Goal: Complete application form

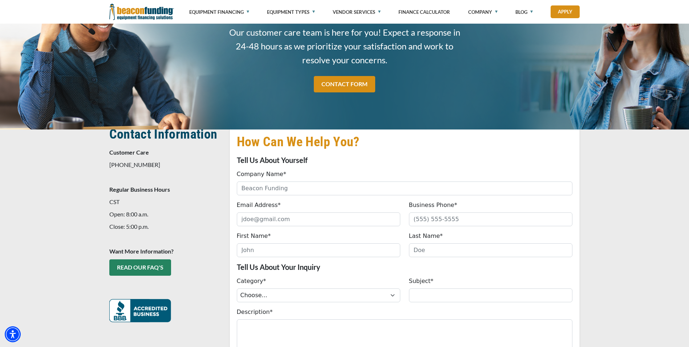
scroll to position [73, 0]
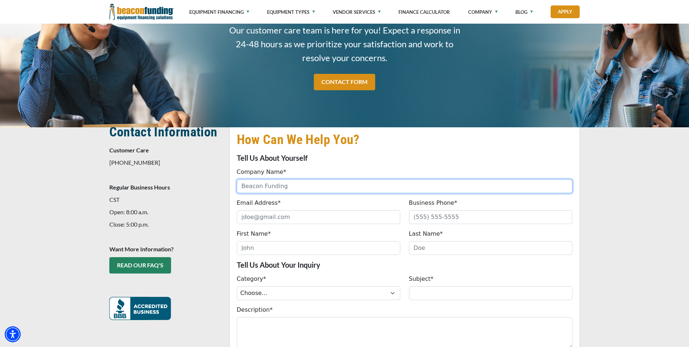
click at [297, 184] on input "Company Name*" at bounding box center [405, 186] width 336 height 14
type input "h"
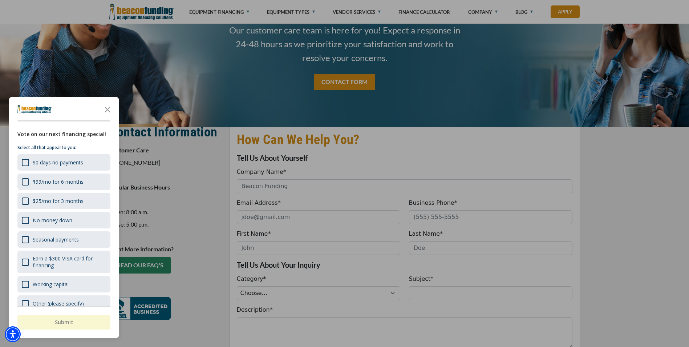
click at [284, 184] on div "button" at bounding box center [344, 173] width 689 height 347
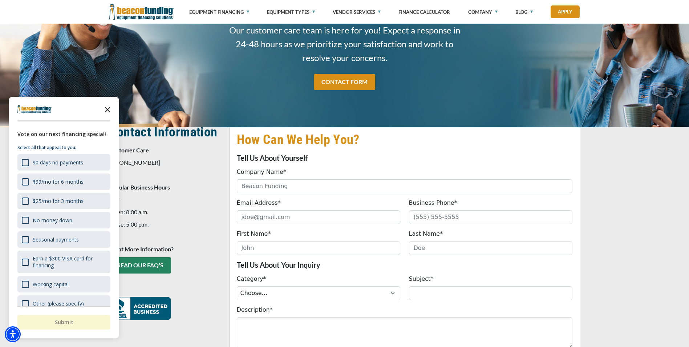
click at [106, 109] on icon "Close the survey" at bounding box center [107, 109] width 15 height 15
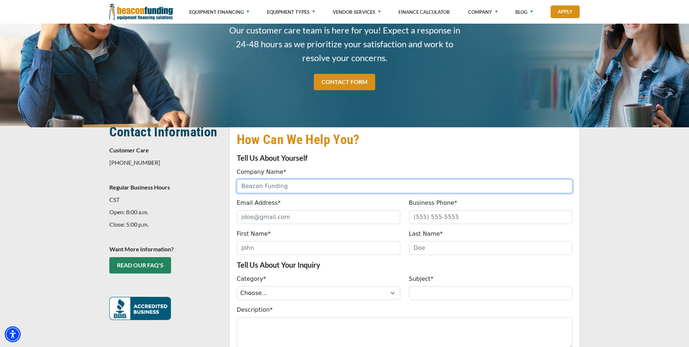
click at [252, 187] on input "Company Name*" at bounding box center [405, 186] width 336 height 14
type input "HWS TOWING LLC"
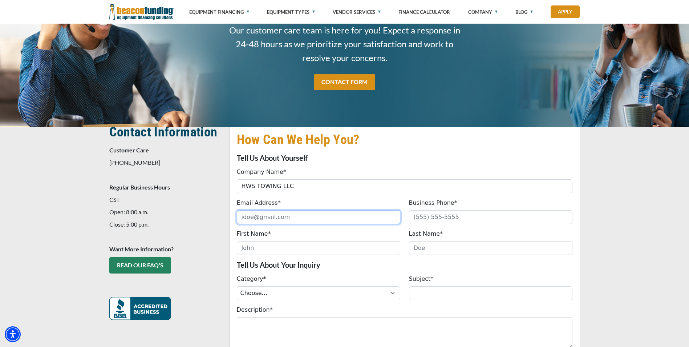
type input "[EMAIL_ADDRESS][DOMAIN_NAME]"
type input "9016927249"
type input "[PERSON_NAME]"
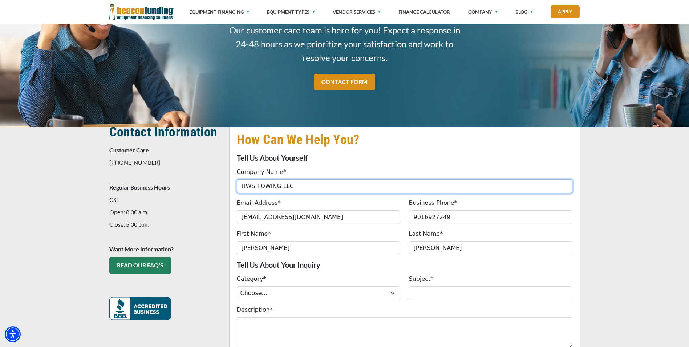
type input "[PHONE_NUMBER]"
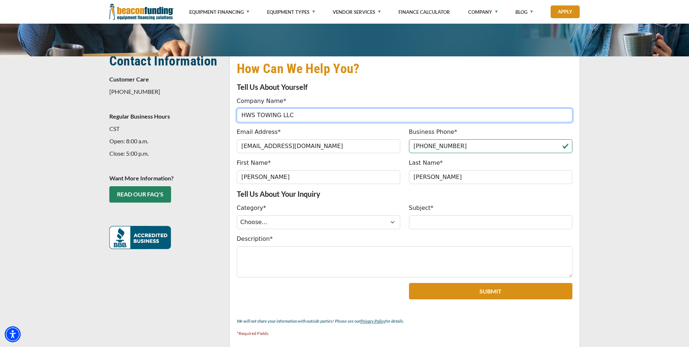
scroll to position [145, 0]
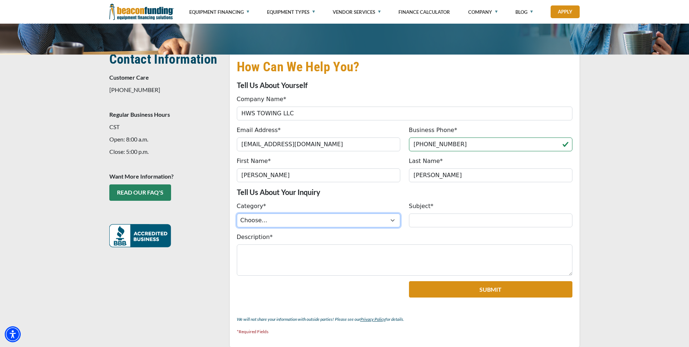
click at [394, 220] on select "Choose... ACH Change Request Balance Billing Contract Change Inquiry Customer P…" at bounding box center [319, 220] width 164 height 14
click at [237, 213] on select "Choose... ACH Change Request Balance Billing Contract Change Inquiry Customer P…" at bounding box center [319, 220] width 164 height 14
click at [394, 219] on select "Choose... ACH Change Request Balance Billing Contract Change Inquiry Customer P…" at bounding box center [319, 220] width 164 height 14
select select "8eafdb81-dfa5-ef11-8a69-6045bdef174d"
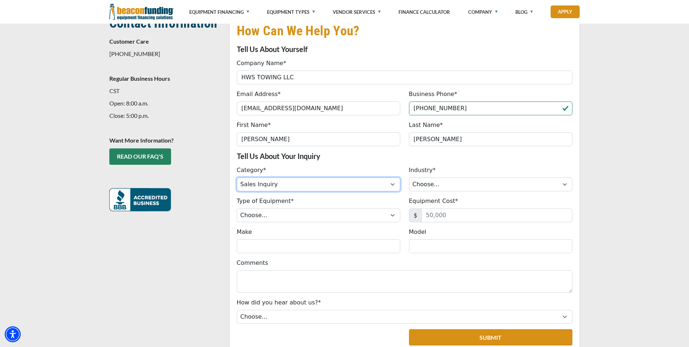
scroll to position [182, 0]
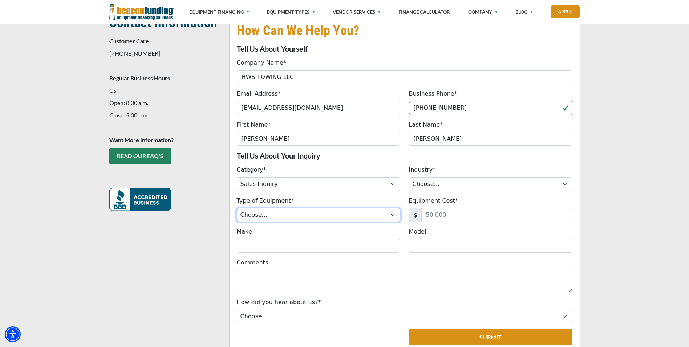
click at [392, 213] on select "Choose... Backhoe Boom/Bucket Truck Chipper Commercial Mower Crane DTG/DTF Prin…" at bounding box center [319, 215] width 164 height 14
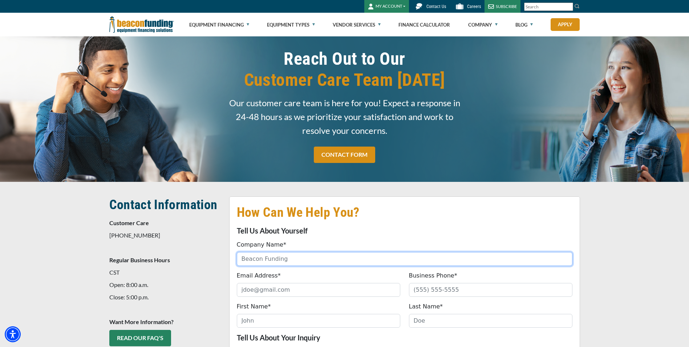
click at [301, 261] on input "Company Name*" at bounding box center [405, 259] width 336 height 14
type input "HWS TOWING LLC"
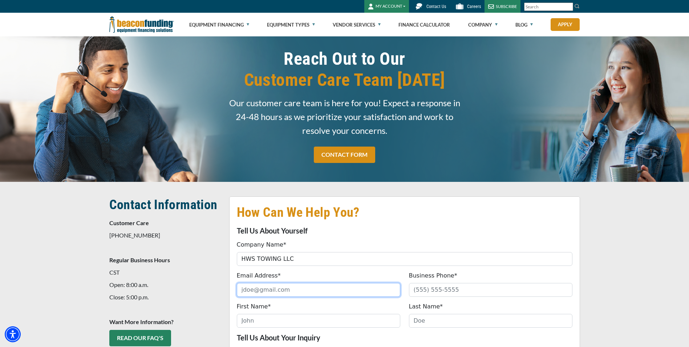
type input "[EMAIL_ADDRESS][DOMAIN_NAME]"
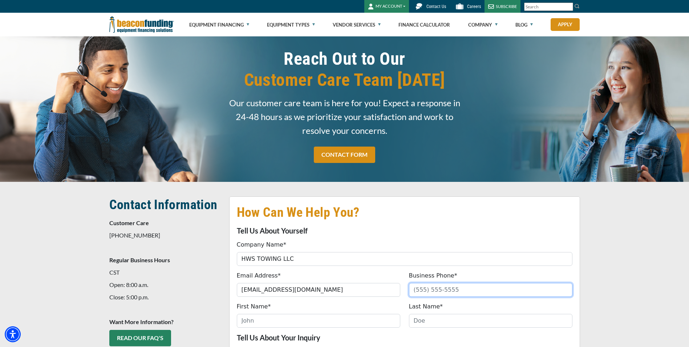
type input "9016927249"
type input "[PERSON_NAME]"
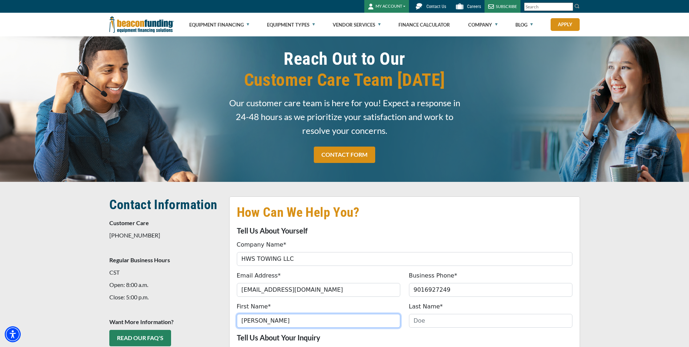
type input "[PERSON_NAME]"
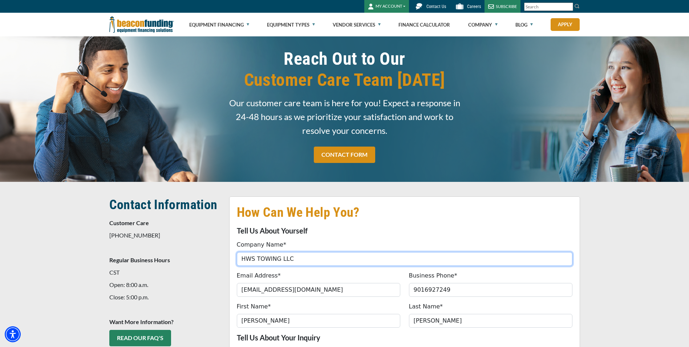
type input "[PHONE_NUMBER]"
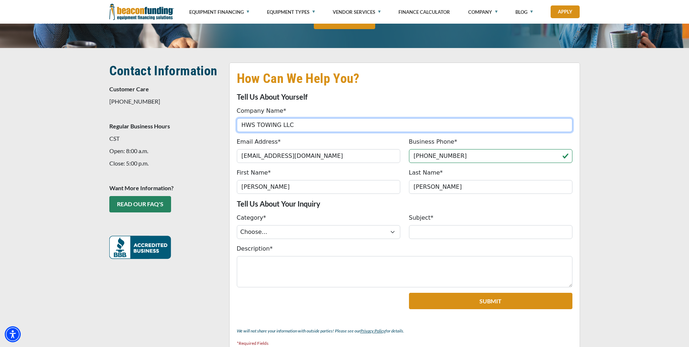
scroll to position [182, 0]
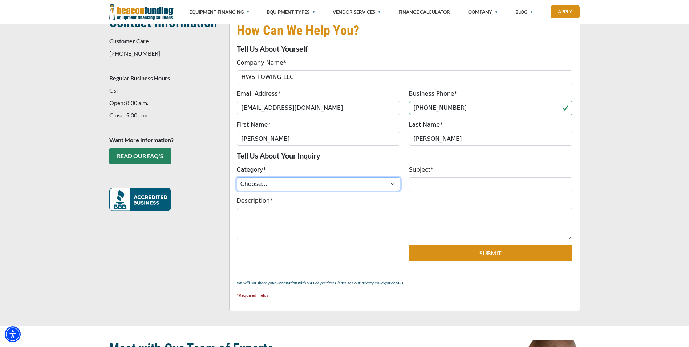
click at [393, 183] on select "Choose... ACH Change Request Balance Billing Contract Change Inquiry Customer P…" at bounding box center [319, 184] width 164 height 14
select select "09f15548-d88b-ef11-ac21-6045bdef9a4b"
click at [237, 177] on select "Choose... ACH Change Request Balance Billing Contract Change Inquiry Customer P…" at bounding box center [319, 184] width 164 height 14
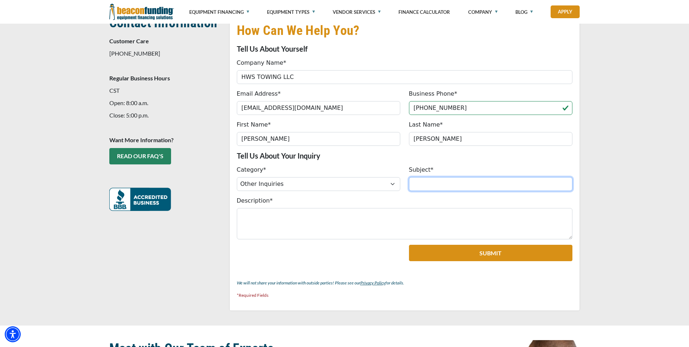
click at [432, 187] on input "Subject*" at bounding box center [491, 184] width 164 height 14
type input "e"
type input "N"
type input "NEW EQUIP FINANCING/USED WRECKER"
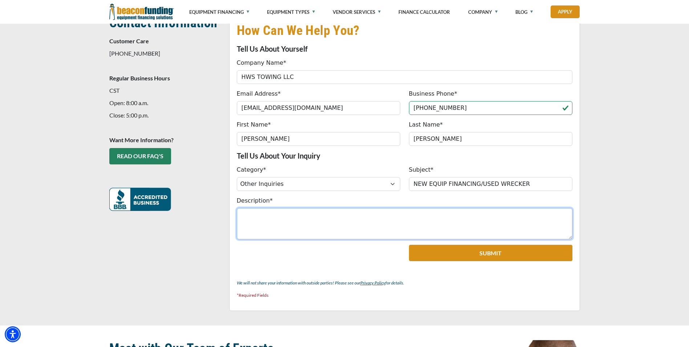
click at [290, 215] on textarea "Description*" at bounding box center [405, 223] width 336 height 31
type textarea "i"
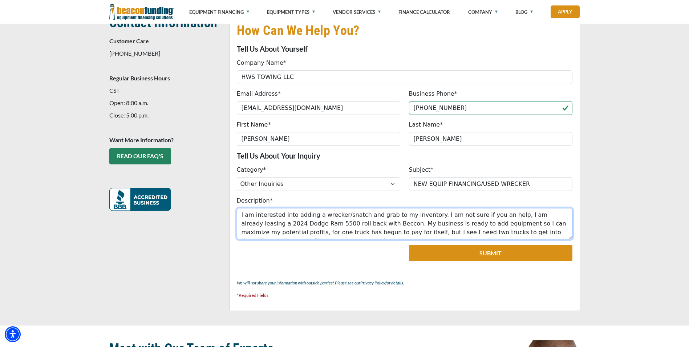
scroll to position [6, 0]
type textarea "I am interested into adding a wrecker/snatch and grab to my inventory. I am not…"
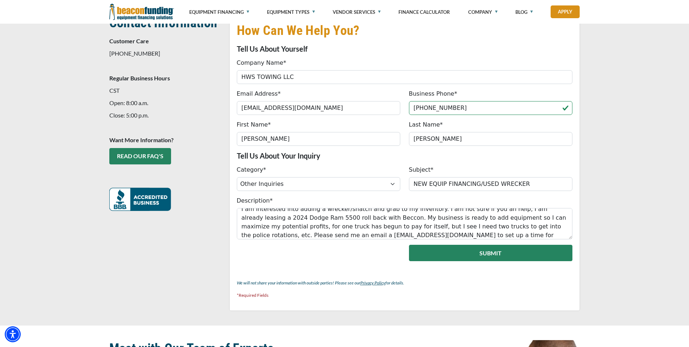
click at [486, 251] on button "Submit" at bounding box center [491, 253] width 164 height 16
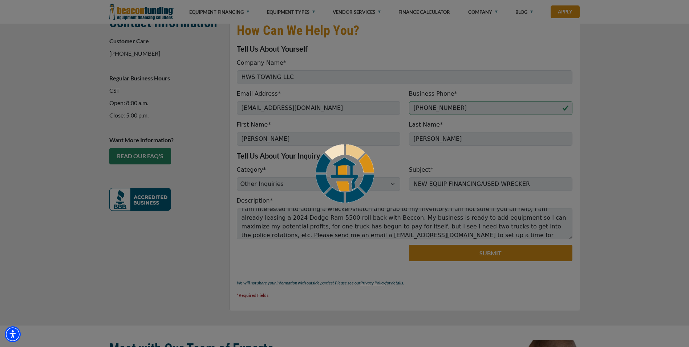
scroll to position [167, 0]
